Goal: Information Seeking & Learning: Find specific page/section

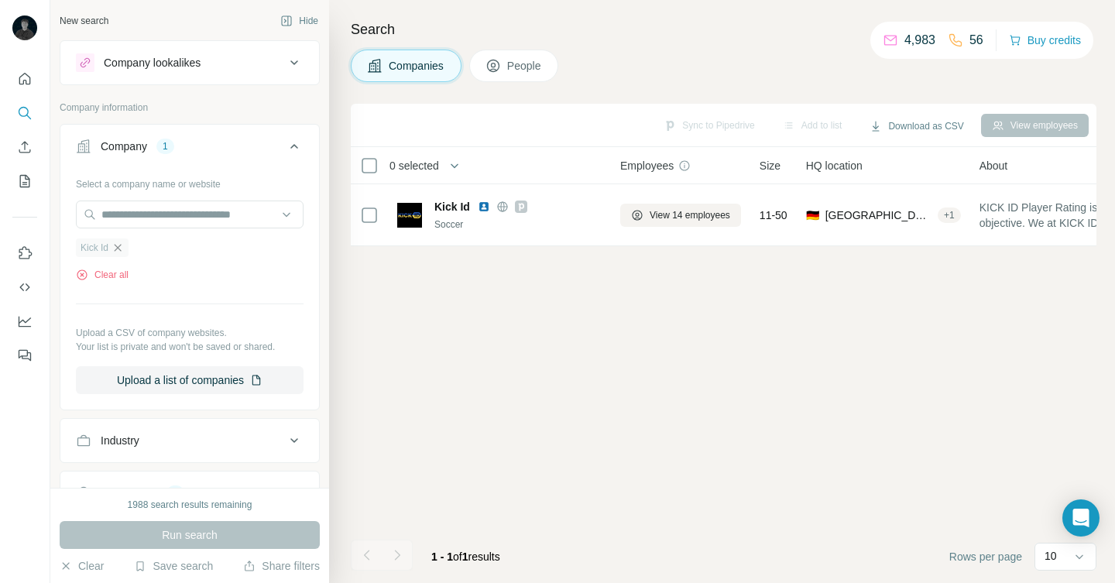
click at [106, 251] on span "Kick Id" at bounding box center [95, 248] width 28 height 14
click at [124, 250] on icon "button" at bounding box center [118, 248] width 12 height 12
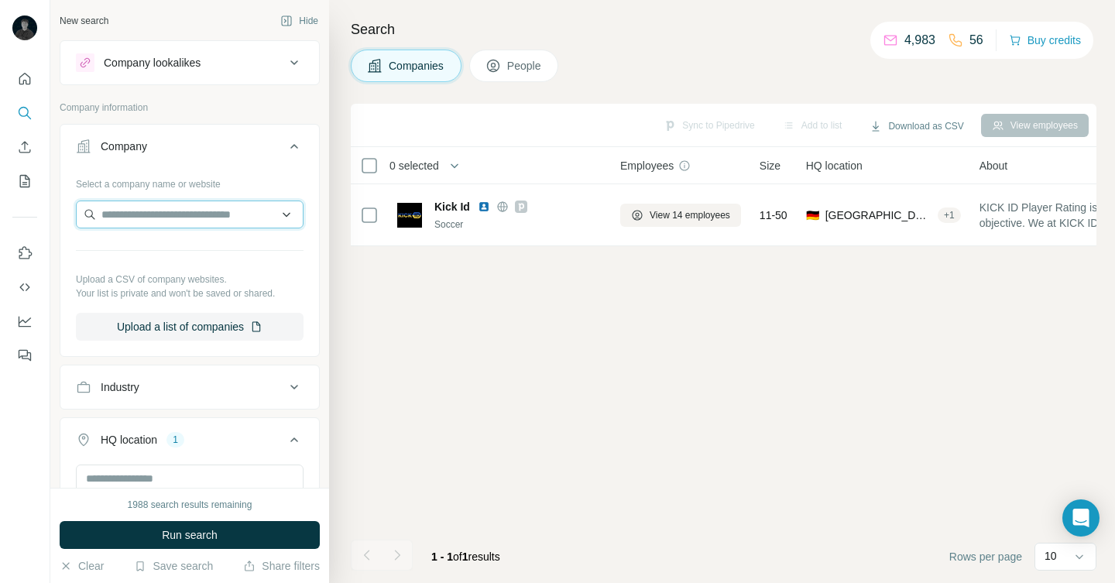
click at [129, 211] on input "text" at bounding box center [190, 215] width 228 height 28
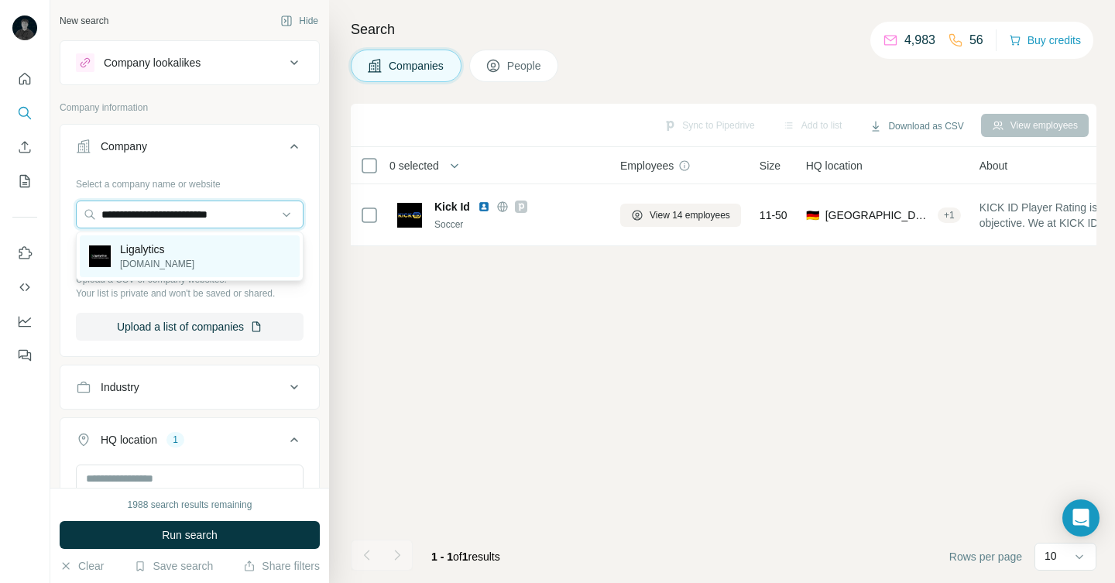
type input "**********"
click at [144, 258] on p "ligalytics.com" at bounding box center [157, 264] width 74 height 14
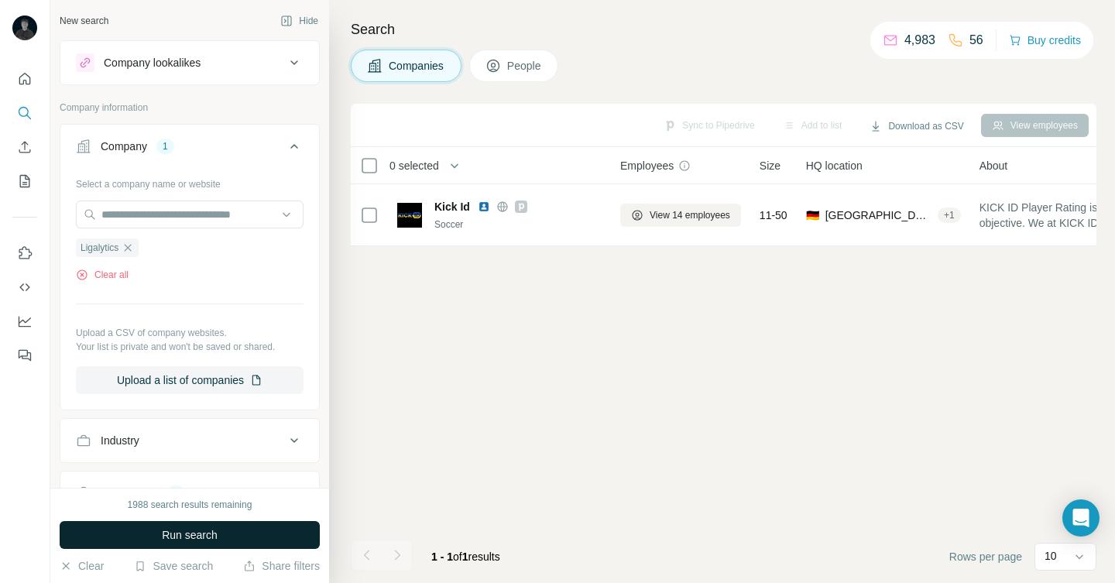
click at [236, 530] on button "Run search" at bounding box center [190, 535] width 260 height 28
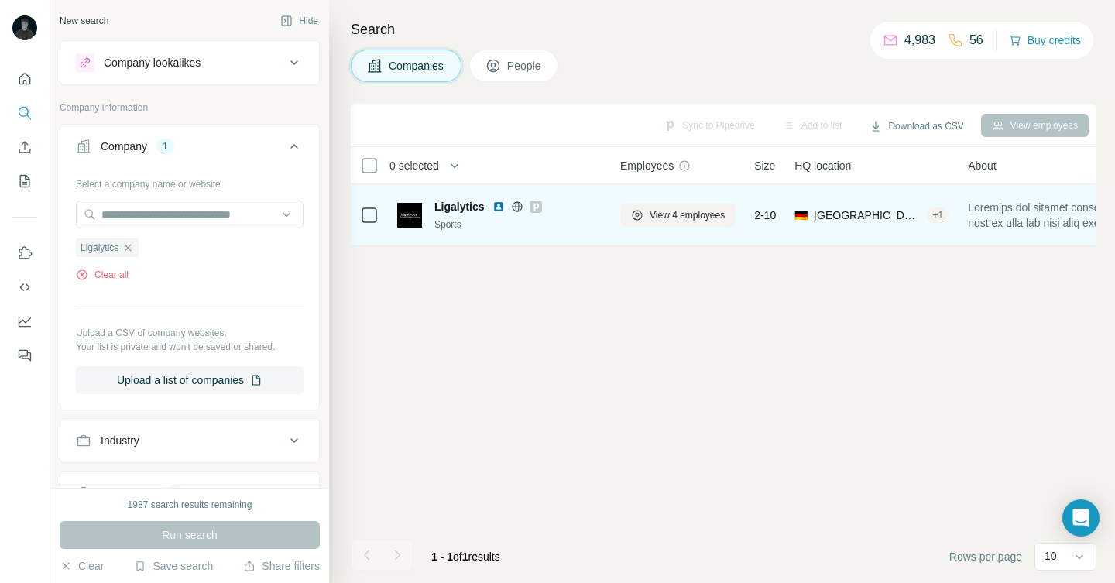
click at [540, 205] on icon at bounding box center [535, 207] width 9 height 12
click at [496, 207] on img at bounding box center [498, 207] width 12 height 12
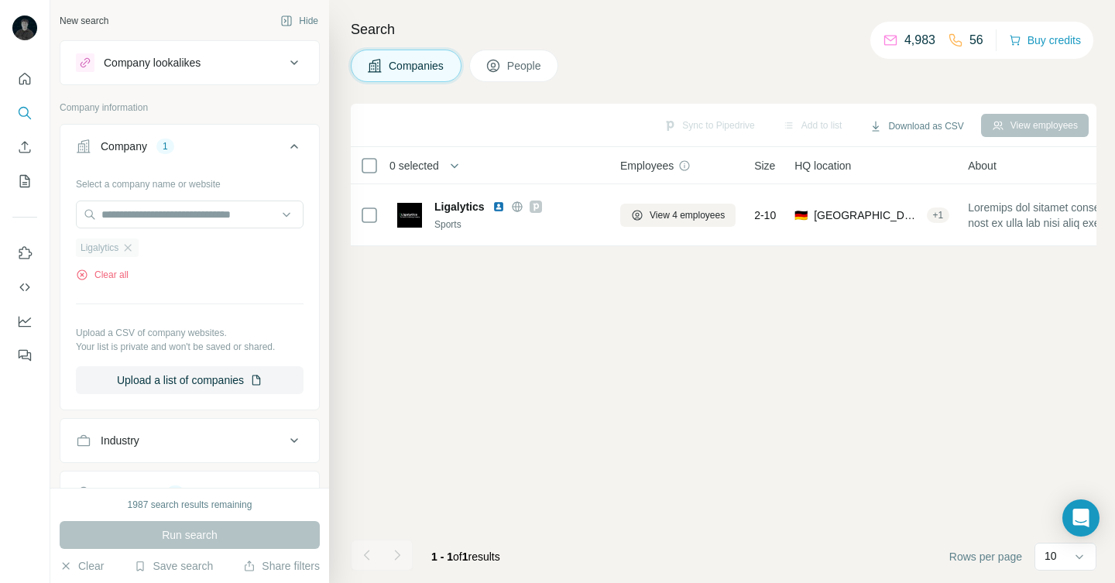
click at [124, 242] on div "Ligalytics" at bounding box center [107, 248] width 63 height 19
click at [134, 247] on icon "button" at bounding box center [128, 248] width 12 height 12
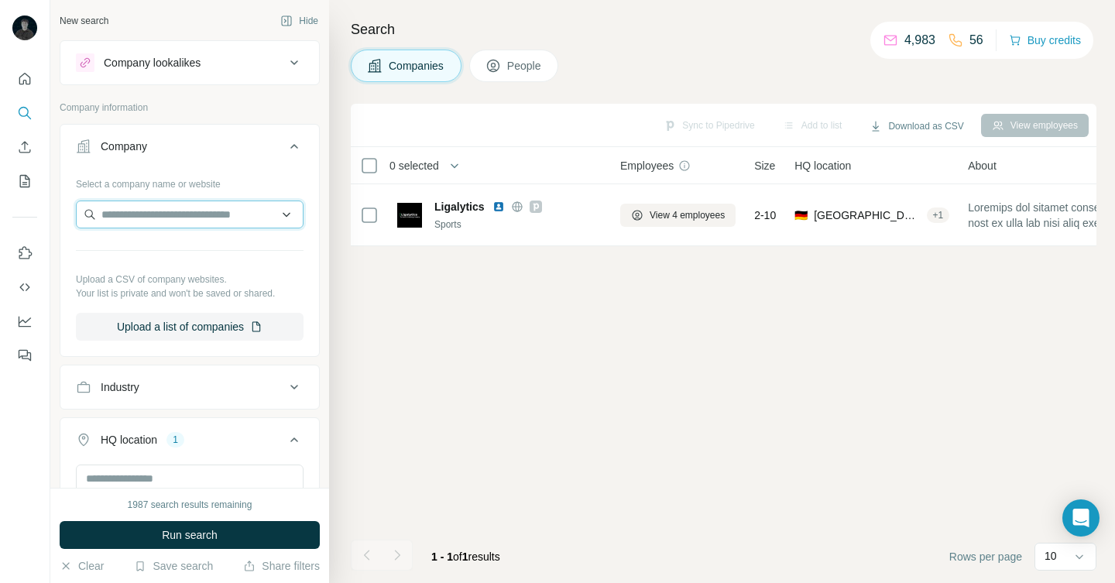
click at [138, 212] on input "text" at bounding box center [190, 215] width 228 height 28
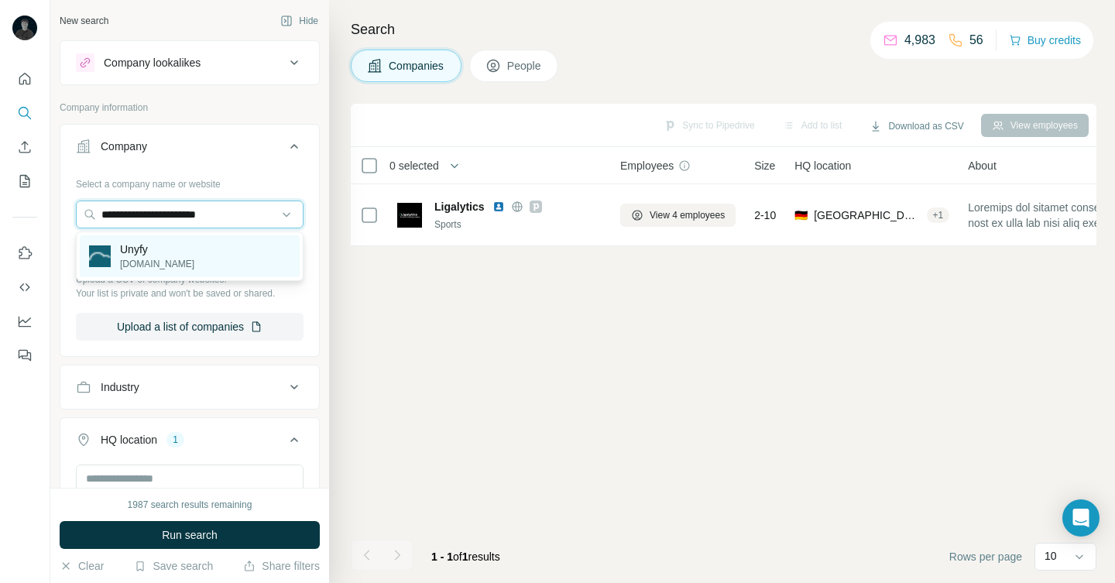
type input "**********"
click at [140, 244] on p "Unyfy" at bounding box center [157, 249] width 74 height 15
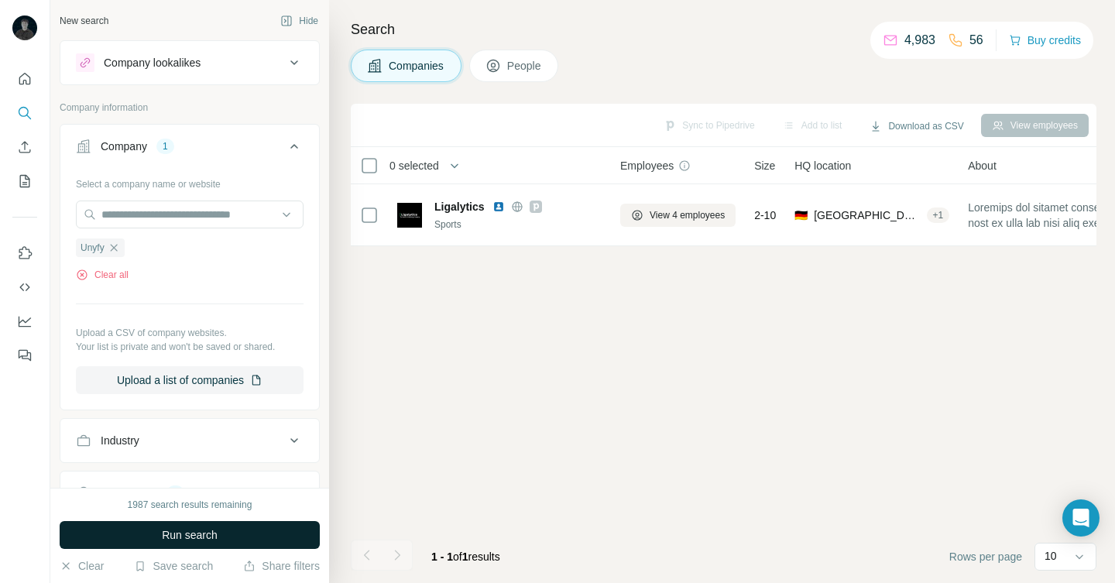
click at [170, 541] on span "Run search" at bounding box center [190, 534] width 56 height 15
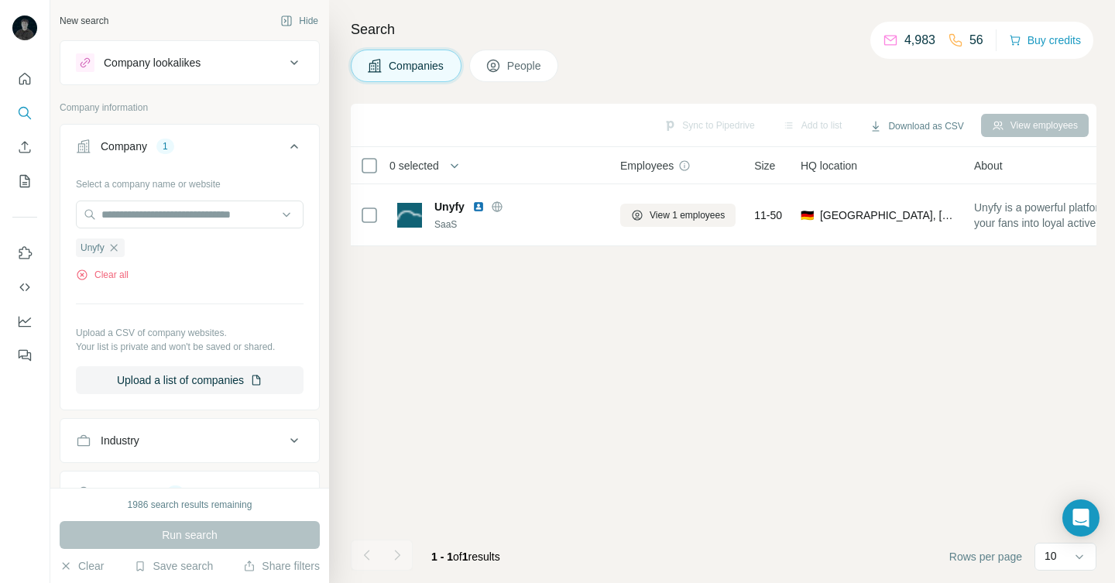
click at [505, 72] on button "People" at bounding box center [514, 66] width 90 height 33
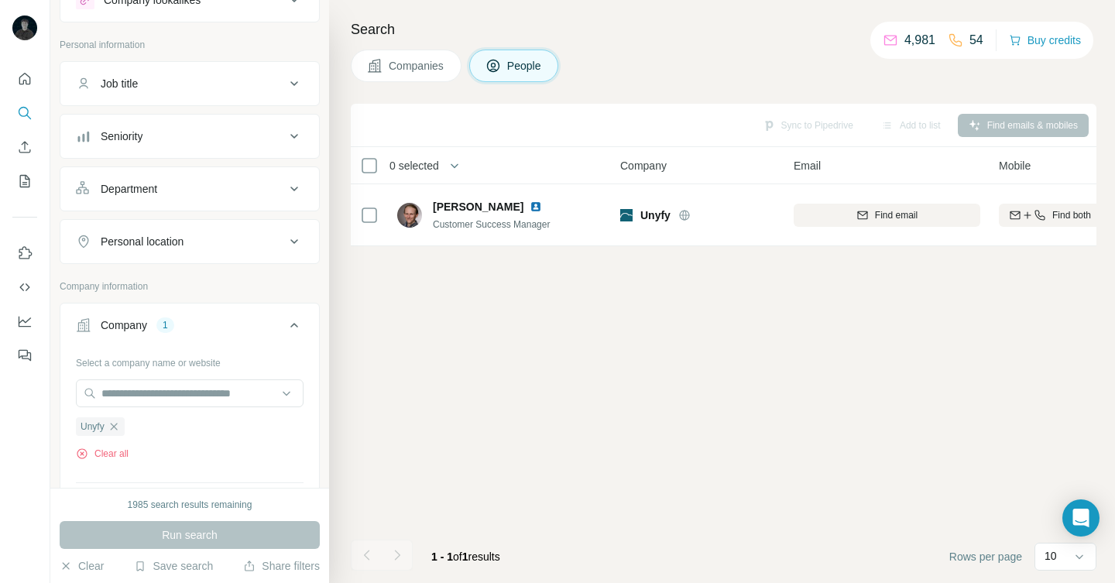
scroll to position [63, 0]
click at [118, 424] on icon "button" at bounding box center [114, 426] width 12 height 12
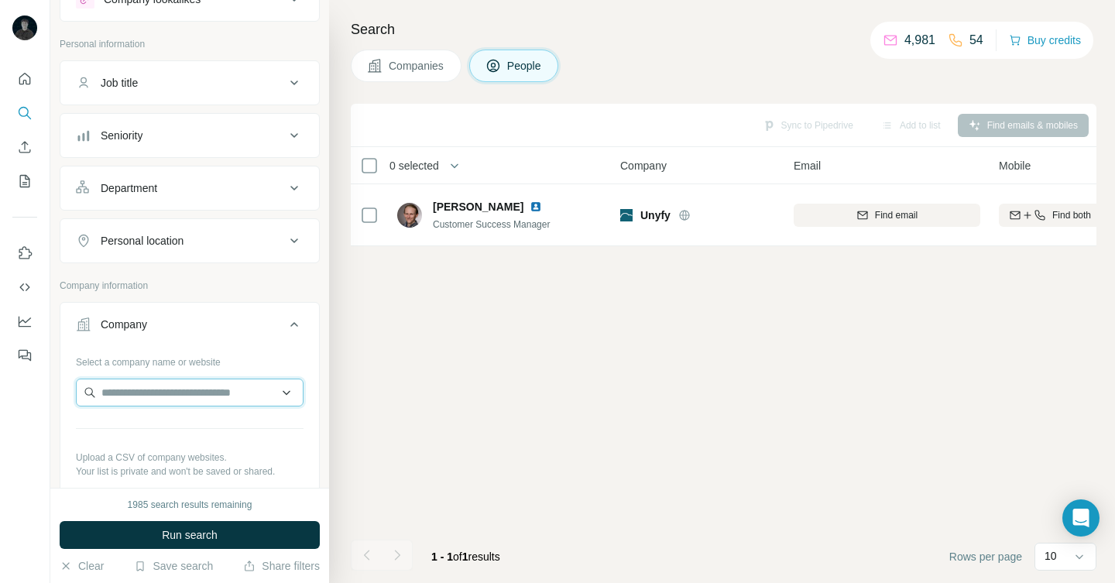
click at [133, 393] on input "text" at bounding box center [190, 393] width 228 height 28
type input "**********"
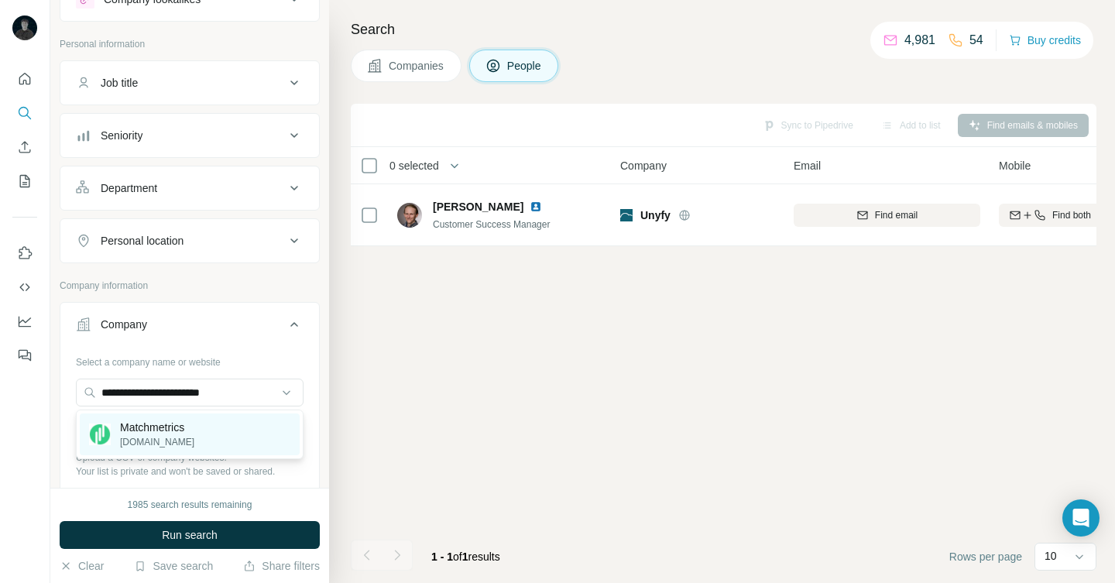
click at [149, 423] on p "Matchmetrics" at bounding box center [157, 427] width 74 height 15
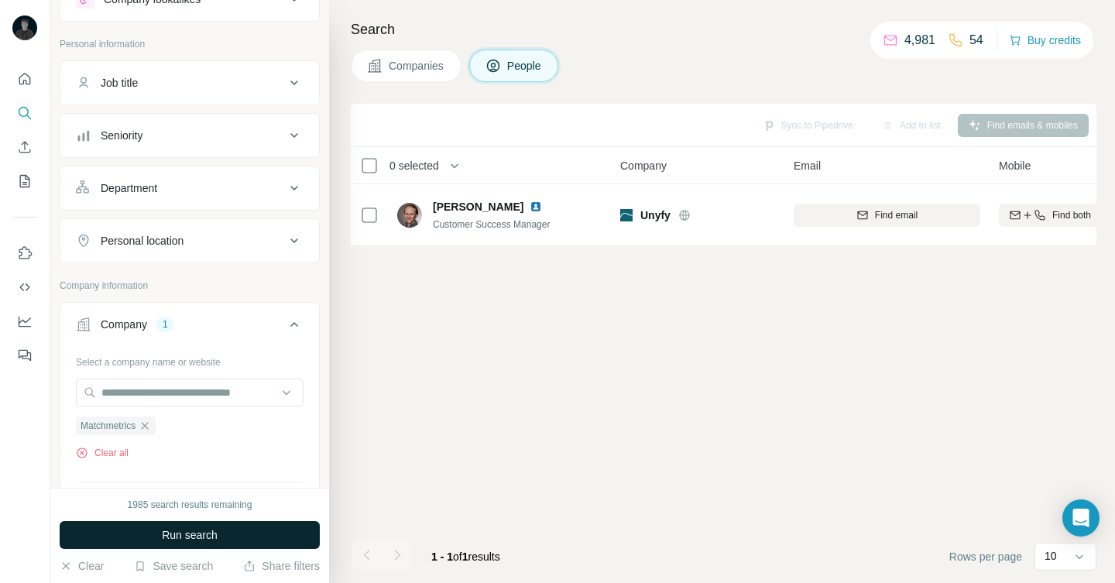
click at [201, 530] on span "Run search" at bounding box center [190, 534] width 56 height 15
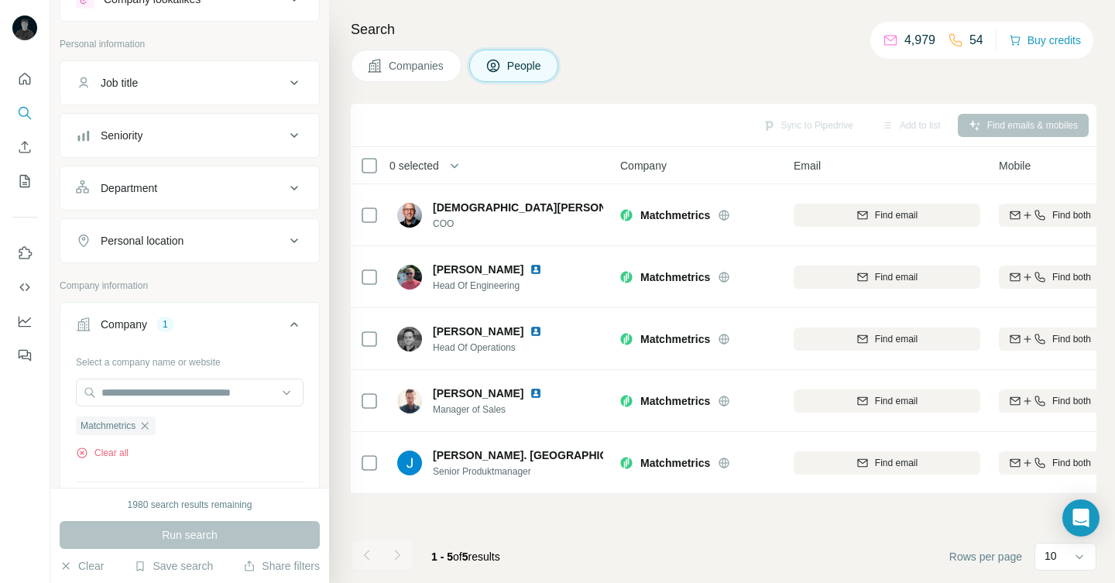
click at [423, 59] on span "Companies" at bounding box center [417, 65] width 57 height 15
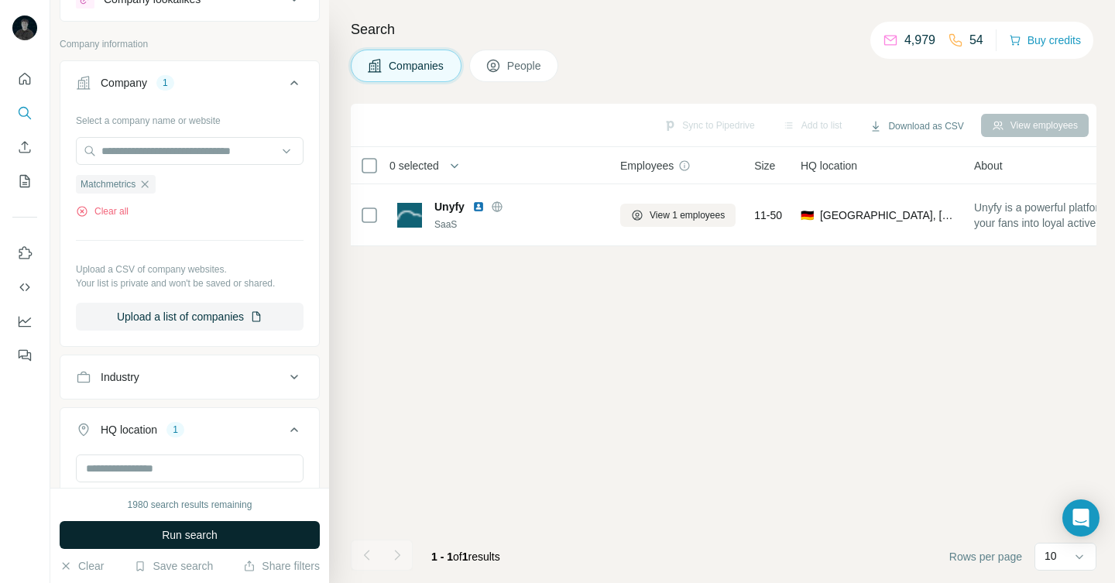
click at [234, 528] on button "Run search" at bounding box center [190, 535] width 260 height 28
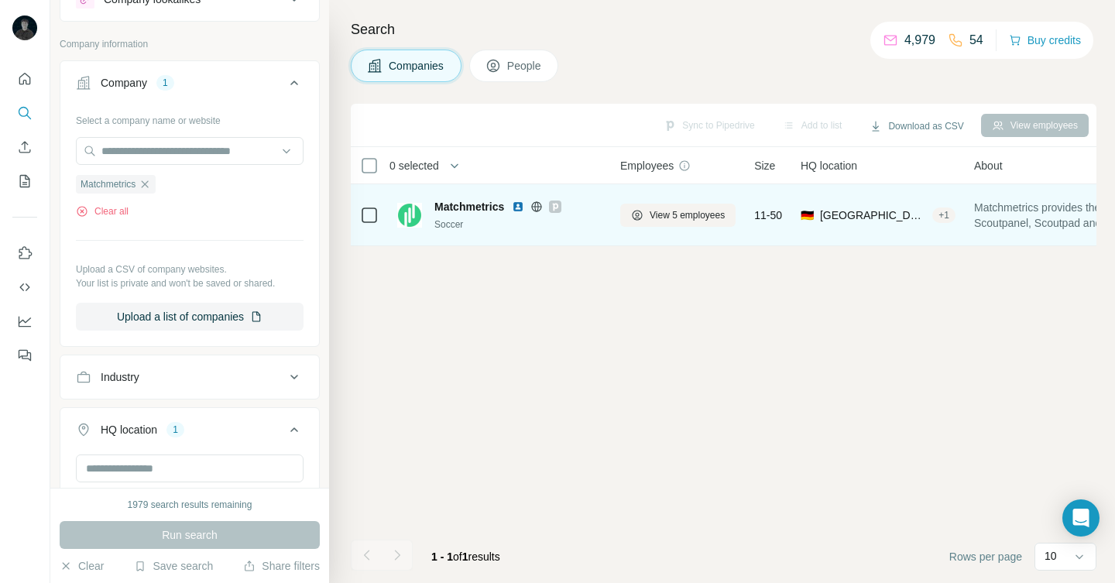
click at [560, 208] on icon at bounding box center [555, 207] width 9 height 12
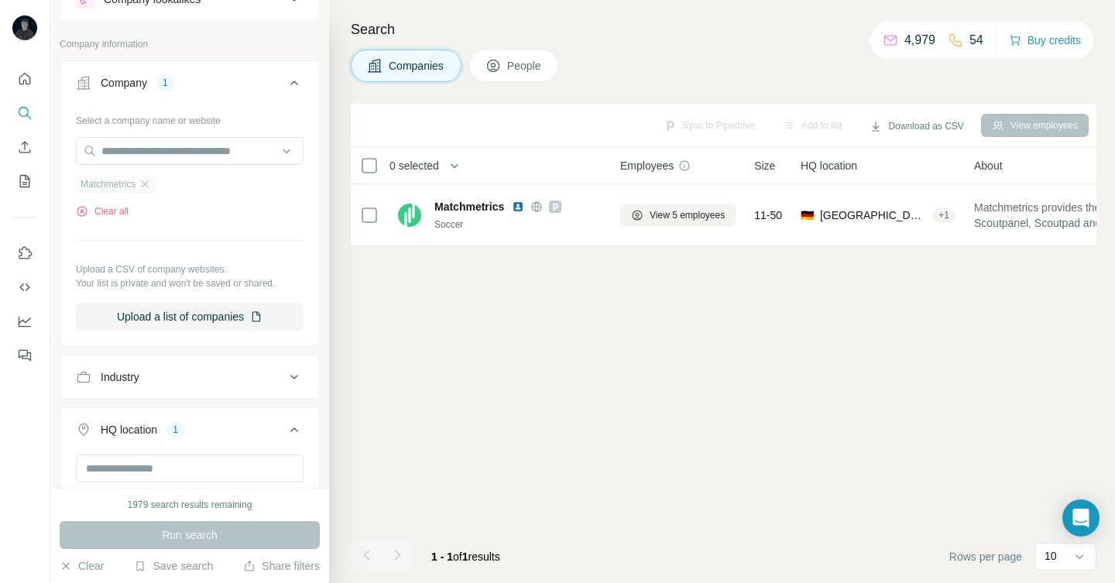
click at [154, 191] on div "Matchmetrics" at bounding box center [116, 184] width 80 height 19
click at [158, 147] on input "text" at bounding box center [190, 151] width 228 height 28
click at [155, 183] on div "Type to search" at bounding box center [190, 187] width 220 height 31
click at [150, 188] on icon "button" at bounding box center [145, 184] width 12 height 12
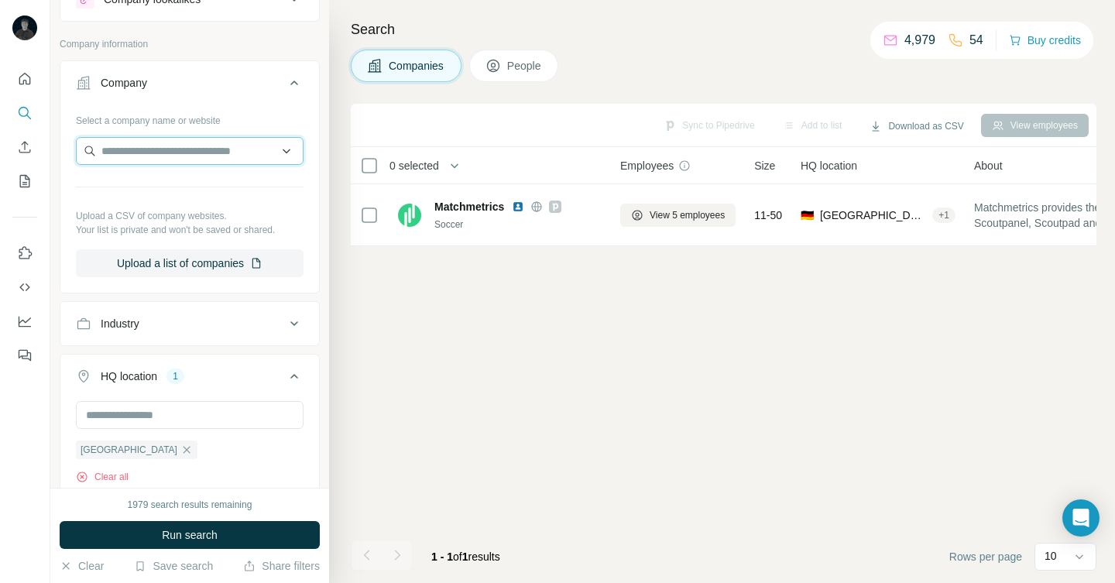
click at [157, 152] on input "text" at bounding box center [190, 151] width 228 height 28
paste input "**********"
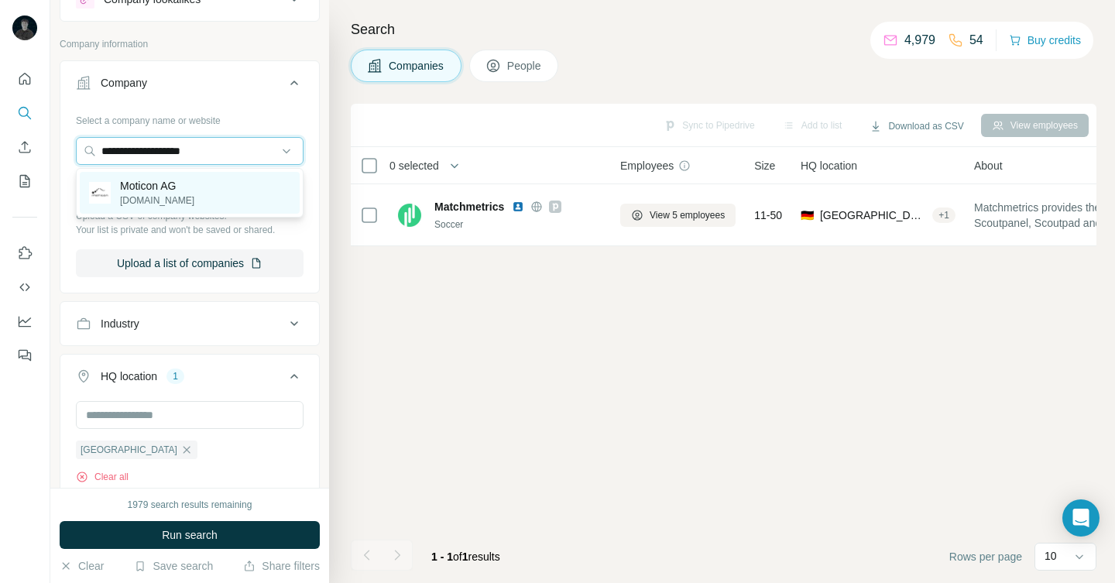
type input "**********"
click at [187, 195] on div "Moticon AG moticon.com" at bounding box center [190, 193] width 220 height 42
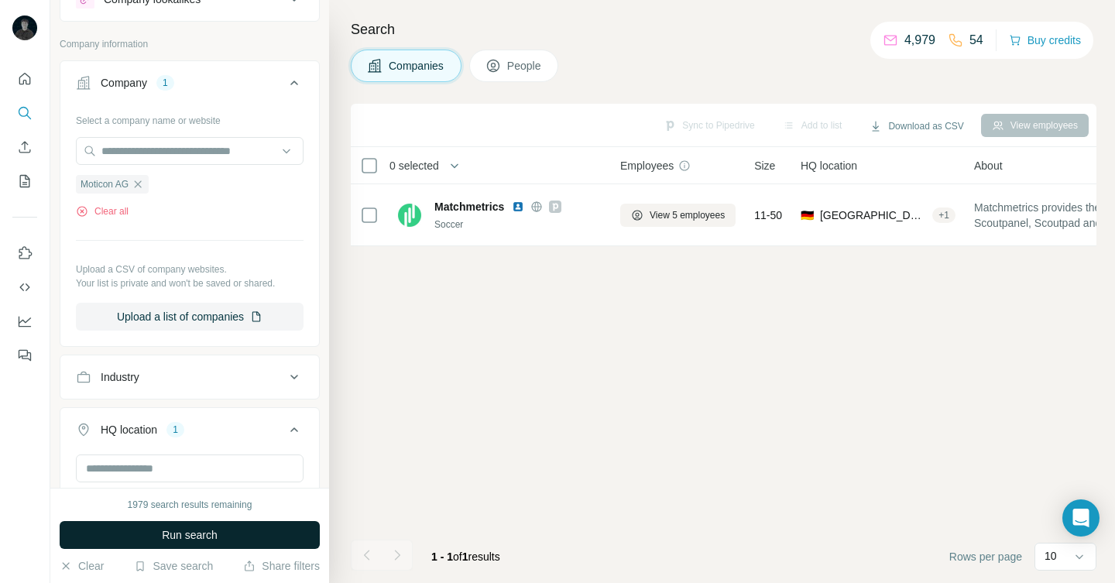
click at [230, 533] on button "Run search" at bounding box center [190, 535] width 260 height 28
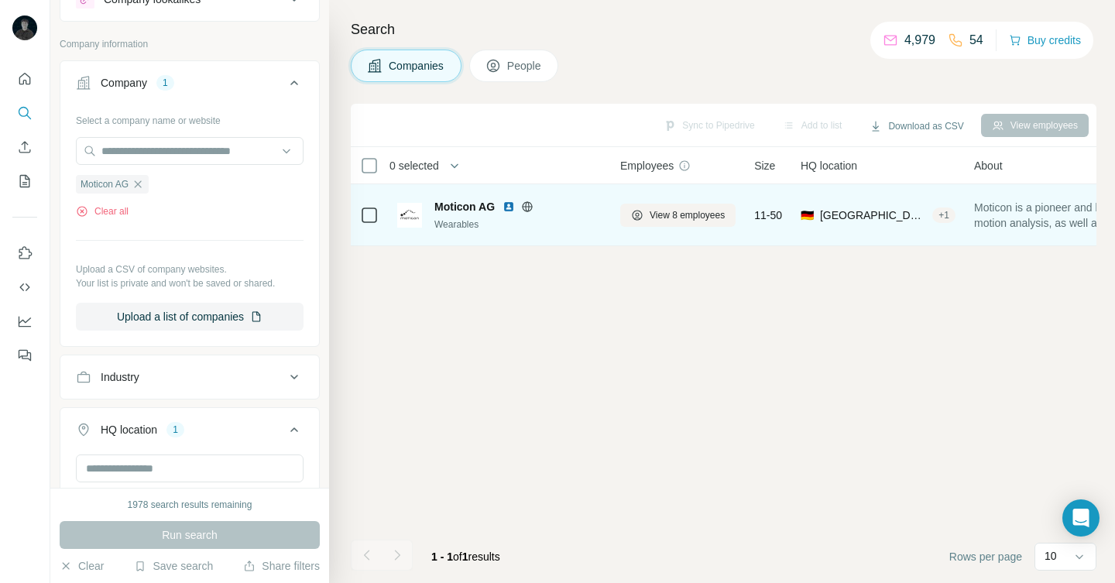
click at [510, 206] on img at bounding box center [509, 207] width 12 height 12
click at [510, 201] on img at bounding box center [509, 207] width 12 height 12
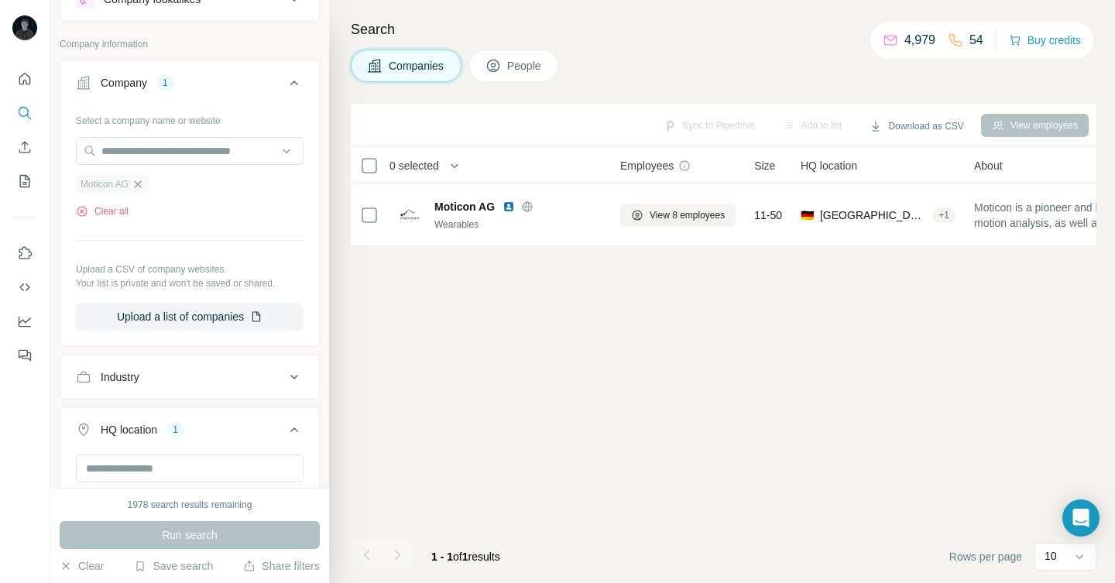
click at [140, 185] on icon "button" at bounding box center [138, 184] width 12 height 12
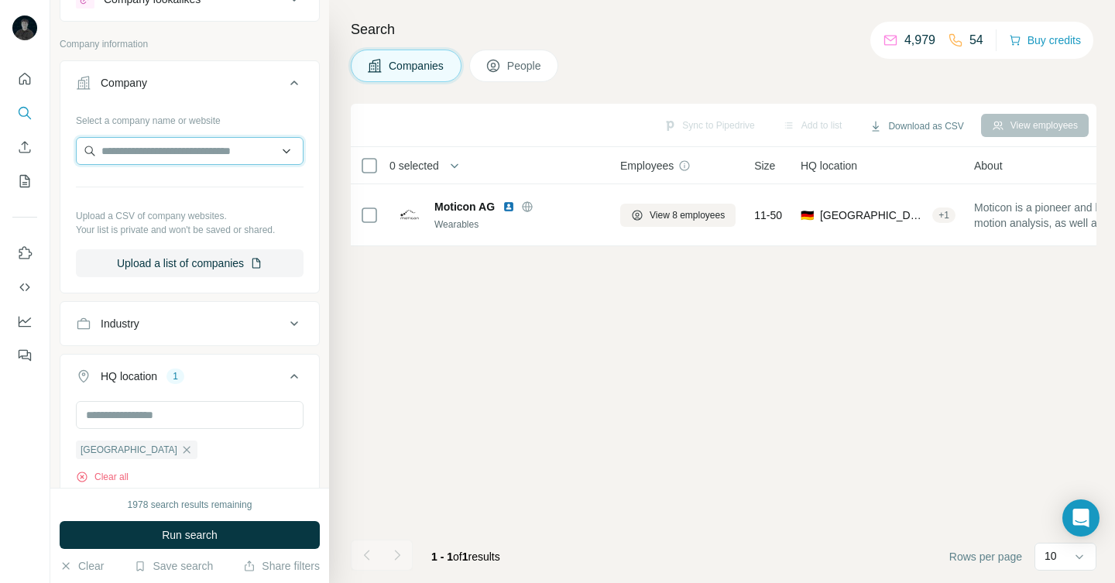
click at [142, 162] on input "text" at bounding box center [190, 151] width 228 height 28
type input "**********"
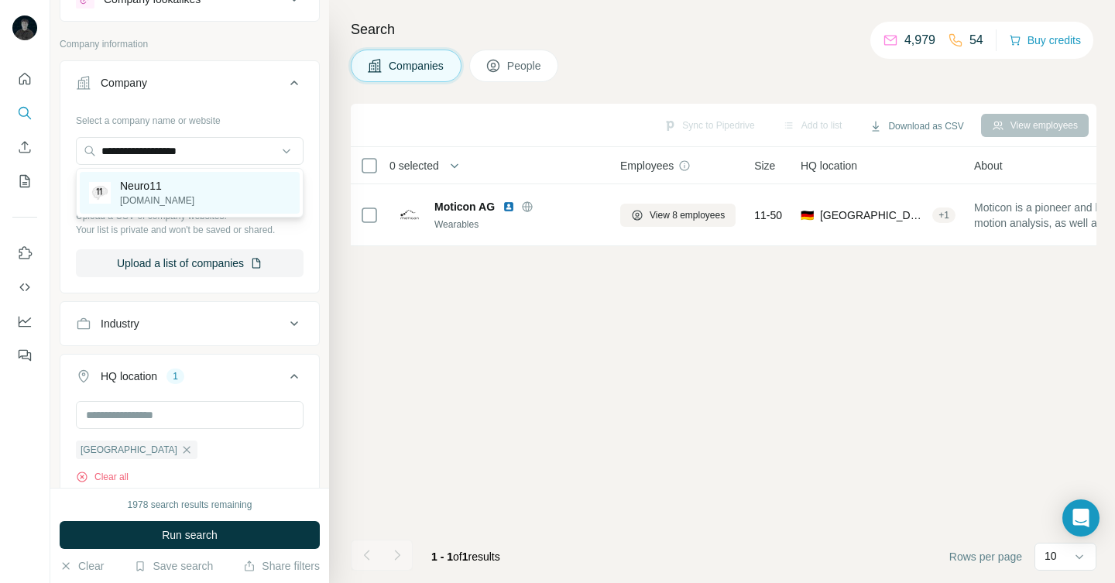
click at [159, 202] on p "neuro11.de" at bounding box center [157, 201] width 74 height 14
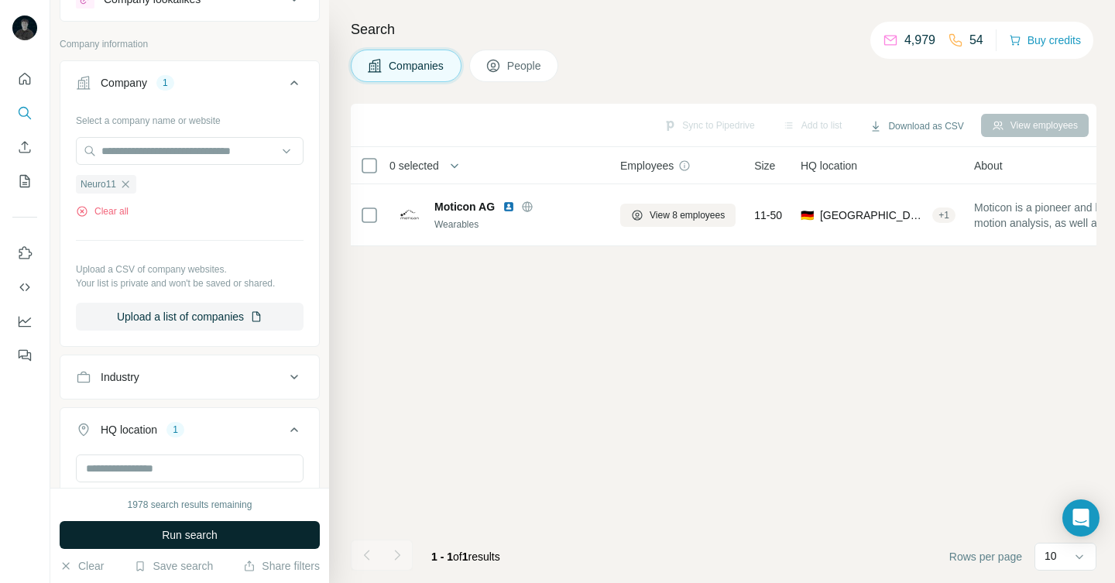
click at [167, 539] on span "Run search" at bounding box center [190, 534] width 56 height 15
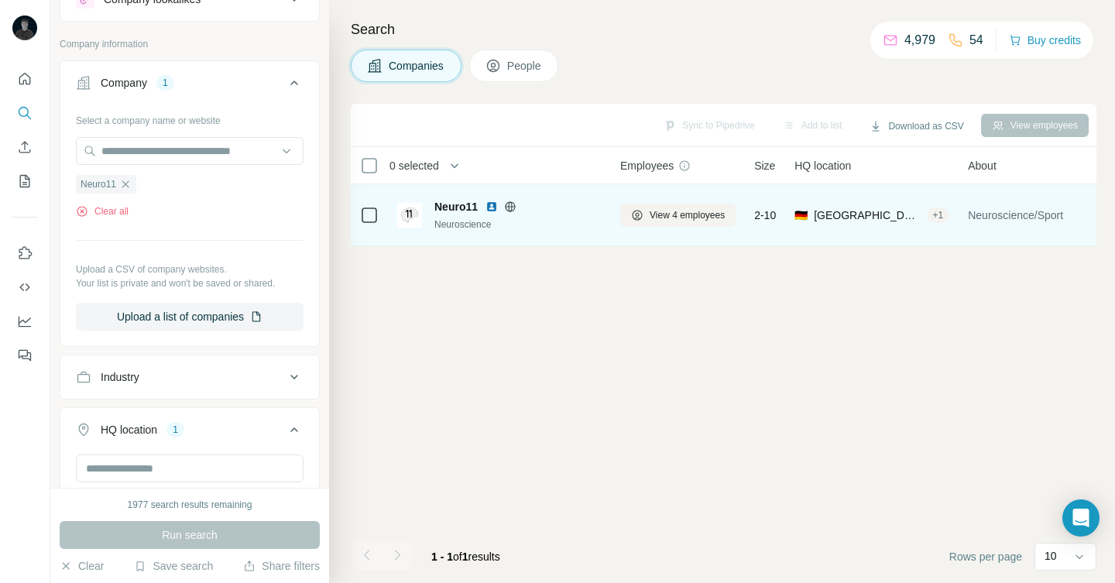
click at [495, 207] on img at bounding box center [492, 207] width 12 height 12
